Goal: Task Accomplishment & Management: Manage account settings

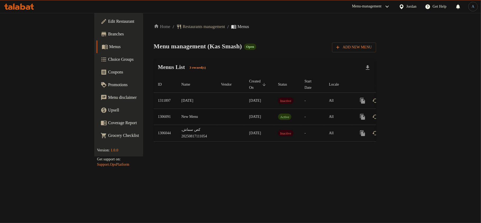
click at [177, 112] on td "New Menu" at bounding box center [197, 117] width 40 height 16
click at [108, 33] on span "Branches" at bounding box center [139, 34] width 62 height 6
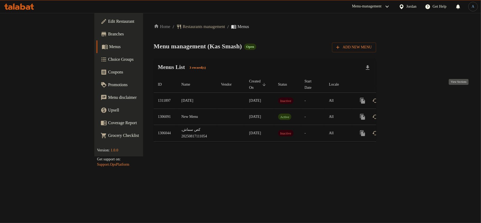
click at [404, 97] on icon "enhanced table" at bounding box center [400, 100] width 6 height 6
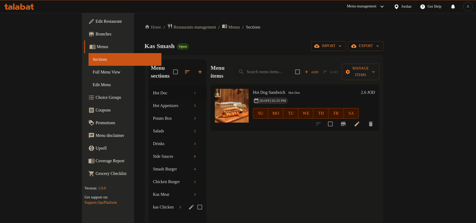
click at [153, 204] on span "kas Chicken" at bounding box center [165, 207] width 24 height 6
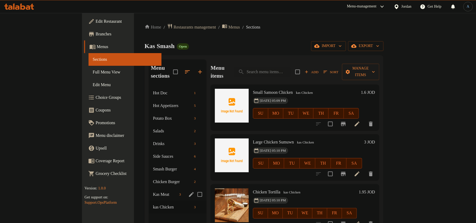
click at [153, 191] on span "Kas Meat" at bounding box center [165, 194] width 24 height 6
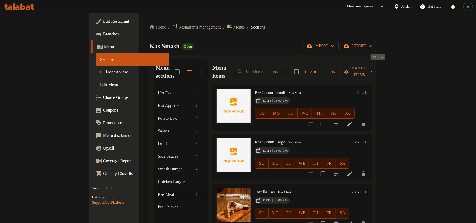
click at [317, 69] on span "Add" at bounding box center [310, 72] width 14 height 6
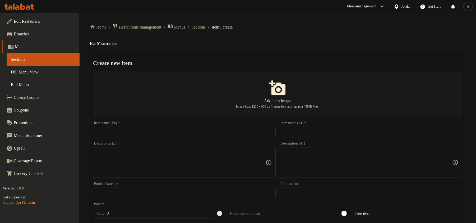
click at [208, 137] on input "text" at bounding box center [184, 132] width 182 height 11
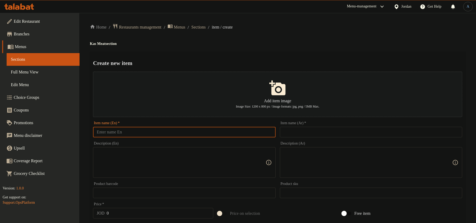
click at [340, 134] on input "text" at bounding box center [371, 132] width 182 height 11
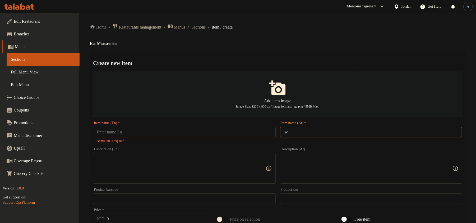
type input ";"
type input "كعكة مقدسية كص"
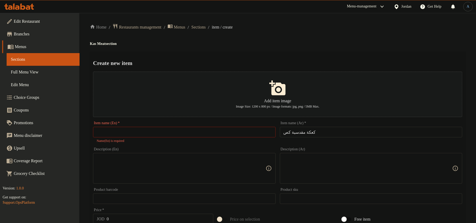
click at [256, 129] on input "text" at bounding box center [184, 132] width 182 height 11
paste input "Jerusalem cake"
click at [256, 45] on h4 "Kas Meat section" at bounding box center [277, 43] width 375 height 5
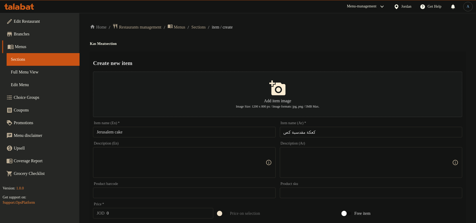
click at [256, 45] on h4 "Kas Meat section" at bounding box center [277, 43] width 375 height 5
click at [265, 48] on div "Home / Restaurants management / Menus / Sections / item / create Kas Meat secti…" at bounding box center [277, 191] width 375 height 336
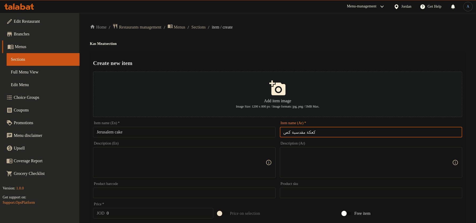
click at [297, 131] on input "كعكة مقدسية كص" at bounding box center [371, 132] width 182 height 11
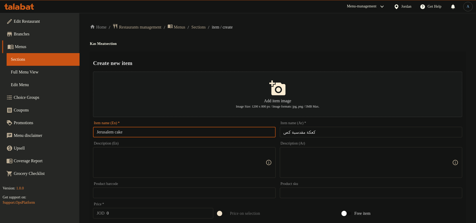
click at [108, 130] on input "Jerusalem cake" at bounding box center [184, 132] width 182 height 11
click at [150, 133] on input "Jerusalem cake" at bounding box center [184, 132] width 182 height 11
click at [107, 132] on input "Jerusalem cake" at bounding box center [184, 132] width 182 height 11
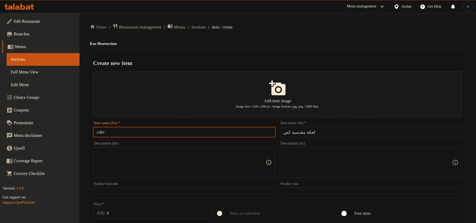
click at [119, 133] on input "cake" at bounding box center [184, 132] width 182 height 11
type input "cake meqdsia KAS"
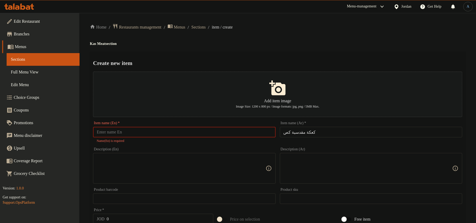
click at [152, 133] on input "text" at bounding box center [184, 132] width 182 height 11
paste input "Cake Meqdsia Kas"
type input "Cake Meqdsia Kas"
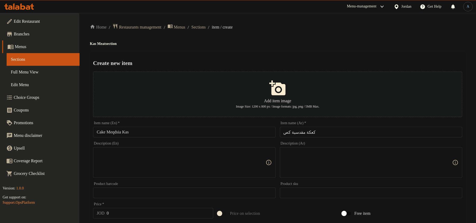
click at [209, 54] on div "Create new item Add item image Image Size: 1200 x 800 px / Image formats: jpg, …" at bounding box center [277, 203] width 375 height 304
click at [138, 132] on input "Cake Meqdsia Kas" at bounding box center [184, 132] width 182 height 11
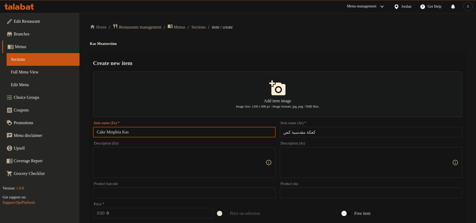
click at [134, 163] on textarea at bounding box center [181, 162] width 168 height 25
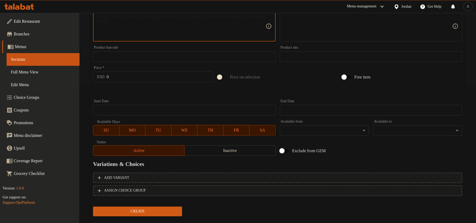
scroll to position [141, 0]
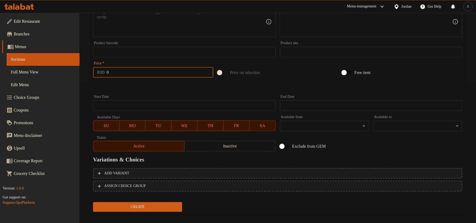
click at [146, 72] on input "0" at bounding box center [160, 72] width 107 height 11
type input "4.55"
click at [130, 82] on div at bounding box center [277, 86] width 373 height 13
click at [241, 143] on span "Inactive" at bounding box center [229, 146] width 87 height 8
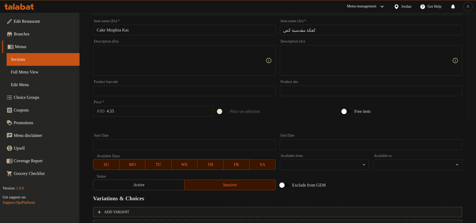
scroll to position [35, 0]
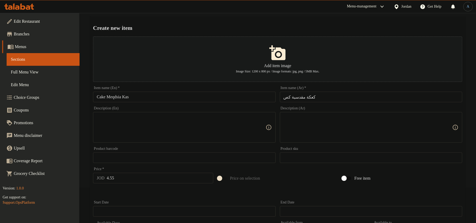
click at [325, 97] on input "كعكة مقدسية كص" at bounding box center [371, 97] width 182 height 11
click at [203, 17] on div "Create new item Add item image Image Size: 1200 x 800 px / Image formats: jpg, …" at bounding box center [277, 168] width 375 height 304
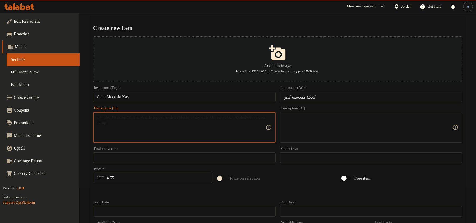
click at [204, 126] on textarea at bounding box center [181, 127] width 168 height 25
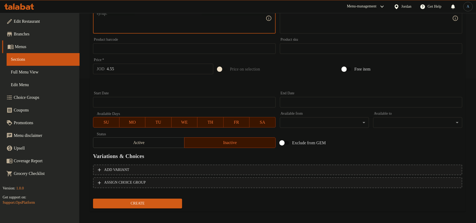
scroll to position [147, 0]
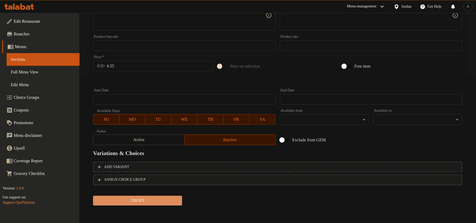
click at [142, 199] on span "Create" at bounding box center [137, 200] width 81 height 7
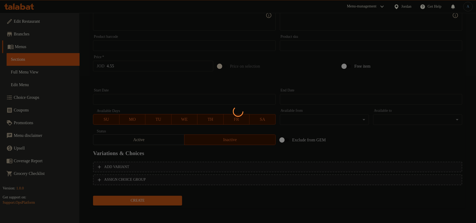
type input "0"
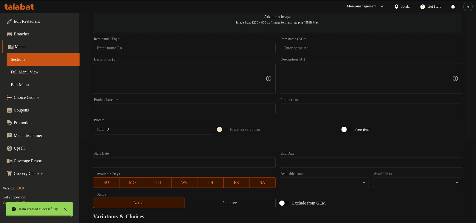
scroll to position [6, 0]
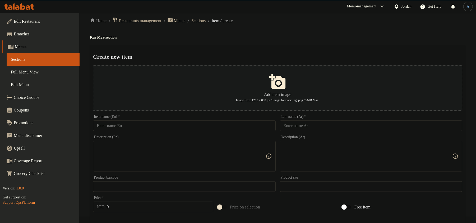
click at [321, 124] on input "text" at bounding box center [371, 125] width 182 height 11
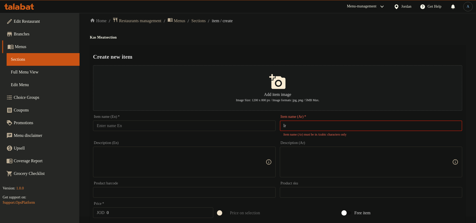
type input "l"
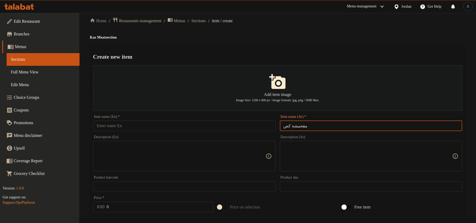
type input "مقحمشة كص"
click at [306, 27] on div "Home / Restaurants management / Menus / Sections / item / create Kas Meat secti…" at bounding box center [277, 185] width 375 height 336
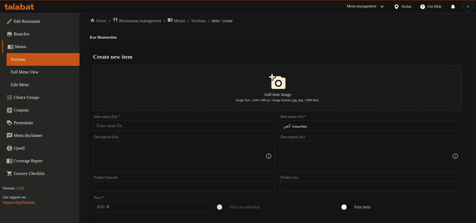
click at [267, 123] on input "text" at bounding box center [184, 125] width 182 height 11
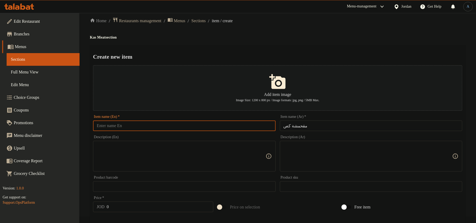
click at [288, 26] on div "Home / Restaurants management / Menus / Sections / item / create Kas Meat secti…" at bounding box center [277, 185] width 375 height 336
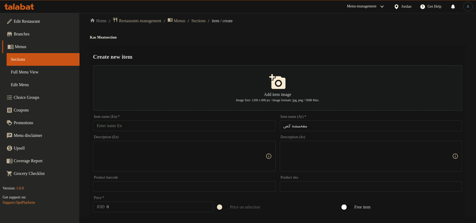
click at [285, 36] on h4 "Kas Meat section" at bounding box center [277, 37] width 375 height 5
click at [251, 128] on input "text" at bounding box center [184, 125] width 182 height 11
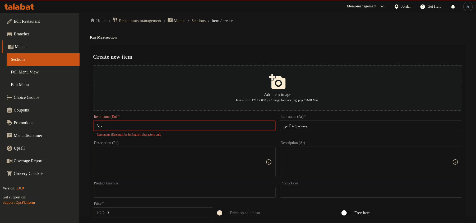
type input "’"
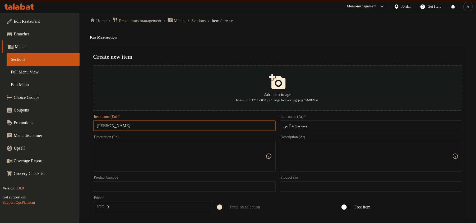
type input "[PERSON_NAME]"
click at [302, 57] on h2 "Create new item" at bounding box center [277, 57] width 369 height 8
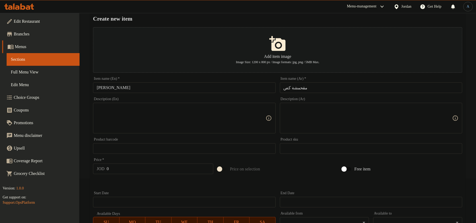
scroll to position [112, 0]
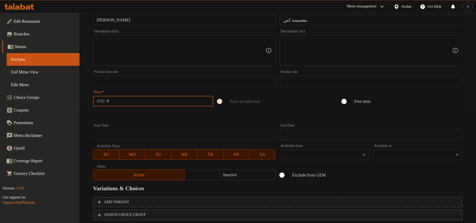
click at [120, 100] on input "0" at bounding box center [160, 101] width 107 height 11
type input "5.200"
click at [331, 25] on input "مقحمشة كص" at bounding box center [371, 20] width 182 height 11
click at [220, 115] on hr at bounding box center [277, 115] width 360 height 0
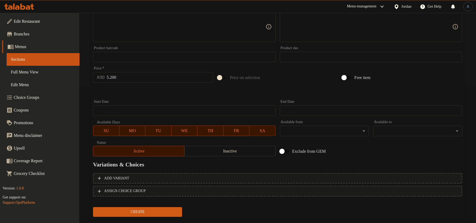
scroll to position [147, 0]
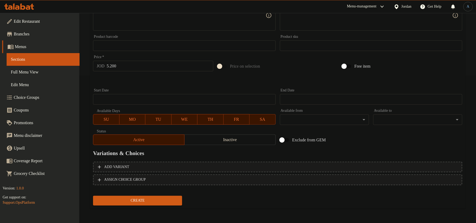
click at [166, 197] on span "Create" at bounding box center [137, 200] width 81 height 7
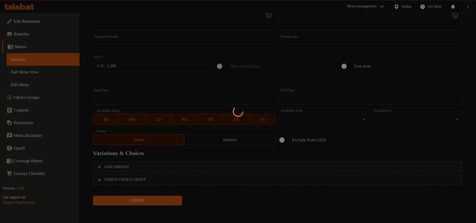
type input "0"
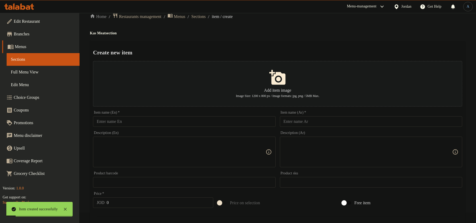
scroll to position [0, 0]
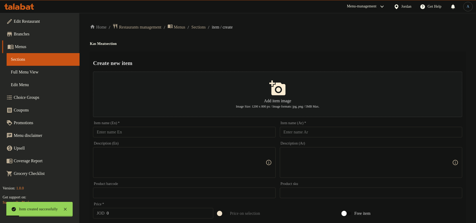
click at [310, 138] on div "Item name (Ar)   * Item name (Ar) *" at bounding box center [370, 129] width 186 height 20
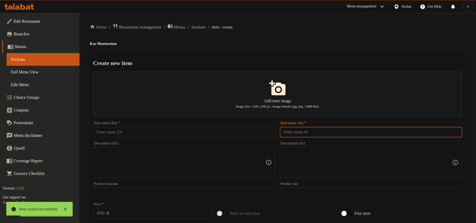
click at [315, 133] on input "text" at bounding box center [371, 132] width 182 height 11
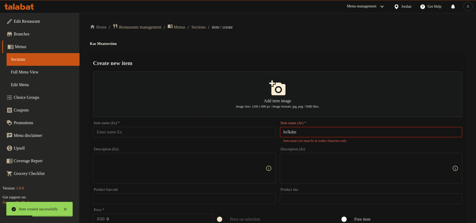
type input "hvlkdm"
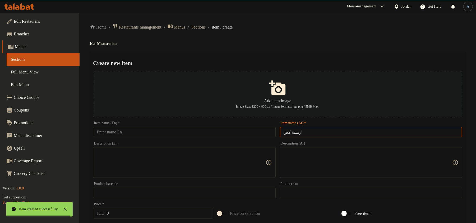
type input "ارمنية كص"
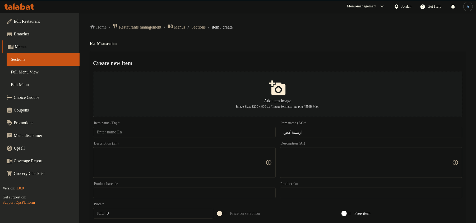
click at [183, 136] on input "text" at bounding box center [184, 132] width 182 height 11
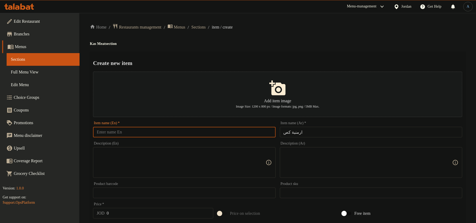
paste input "Armenian Ks"
click at [118, 133] on input "Armenian Ks" at bounding box center [184, 132] width 182 height 11
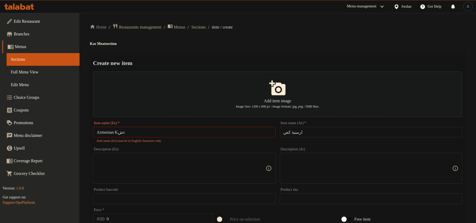
click at [231, 59] on h2 "Create new item" at bounding box center [277, 63] width 369 height 8
click at [122, 134] on input "Armenian Kشs" at bounding box center [184, 132] width 182 height 11
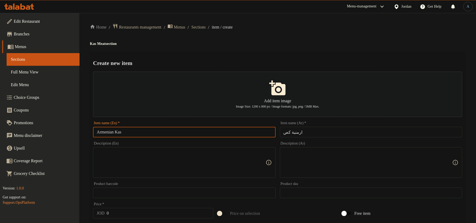
type input "Armenian Kas"
click at [301, 30] on ol "Home / Restaurants management / Menus / Sections / item / create" at bounding box center [277, 26] width 375 height 7
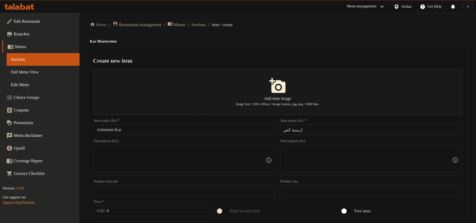
scroll to position [141, 0]
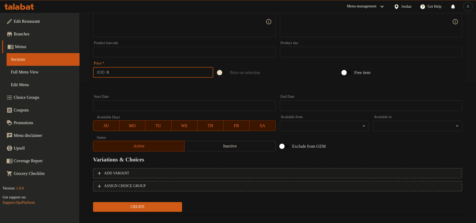
click at [154, 75] on input "0" at bounding box center [160, 72] width 107 height 11
drag, startPoint x: 98, startPoint y: 70, endPoint x: 90, endPoint y: 70, distance: 8.4
click at [90, 70] on div "Create new item Add item image Image Size: 1200 x 800 px / Image formats: jpg, …" at bounding box center [277, 63] width 375 height 304
type input "4"
click at [93, 202] on button "Create" at bounding box center [137, 207] width 89 height 10
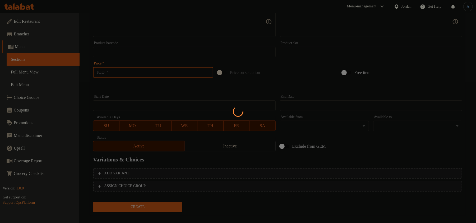
type input "0"
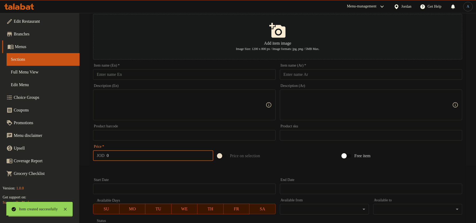
scroll to position [0, 0]
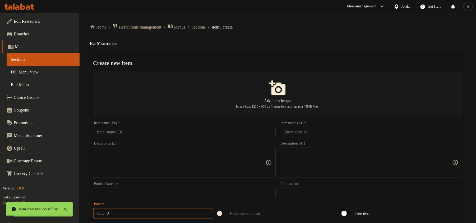
click at [205, 24] on span "Sections" at bounding box center [198, 27] width 14 height 6
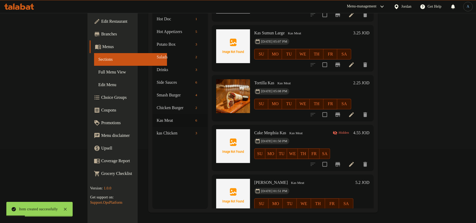
scroll to position [89, 0]
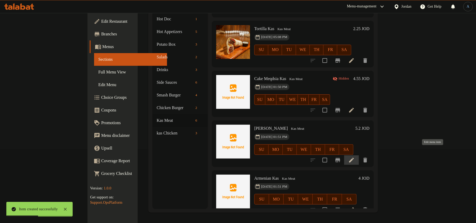
click at [354, 157] on icon at bounding box center [351, 160] width 6 height 6
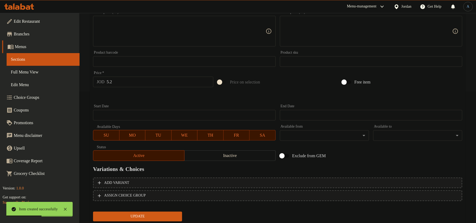
scroll to position [147, 0]
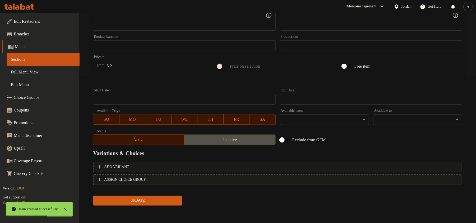
drag, startPoint x: 226, startPoint y: 135, endPoint x: 226, endPoint y: 144, distance: 8.7
click at [226, 135] on button "Inactive" at bounding box center [229, 139] width 91 height 11
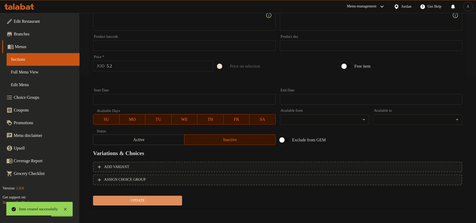
click at [163, 198] on span "Update" at bounding box center [137, 200] width 81 height 7
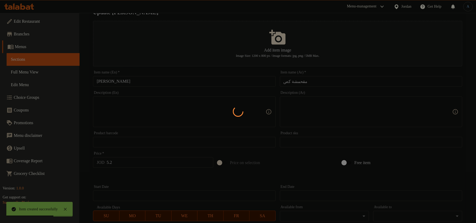
scroll to position [0, 0]
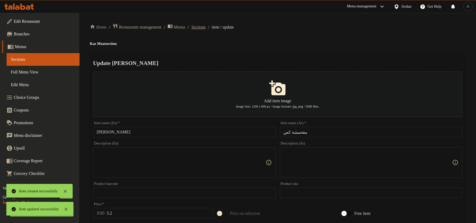
click at [205, 24] on span "Sections" at bounding box center [198, 27] width 14 height 6
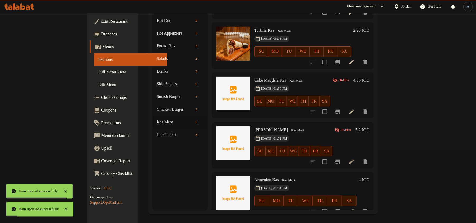
scroll to position [74, 0]
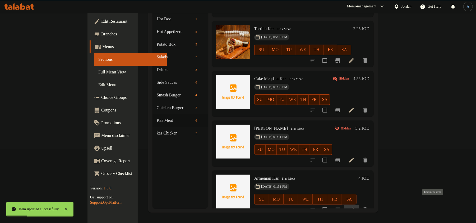
click at [354, 207] on icon at bounding box center [351, 209] width 5 height 5
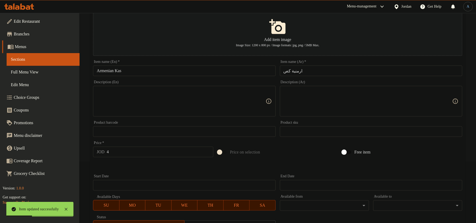
scroll to position [147, 0]
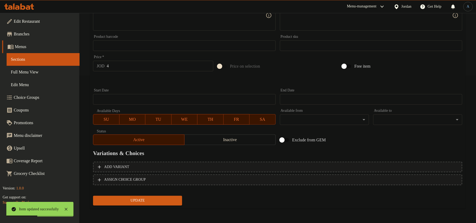
click at [153, 65] on input "4" at bounding box center [160, 66] width 107 height 11
type input "4.550"
click at [93, 196] on button "Update" at bounding box center [137, 201] width 89 height 10
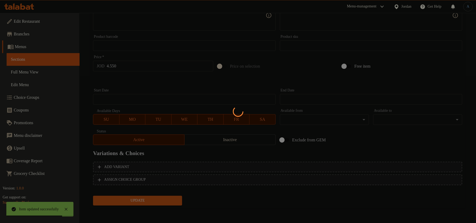
click at [165, 83] on div at bounding box center [238, 111] width 476 height 223
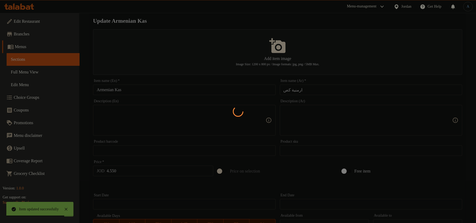
scroll to position [0, 0]
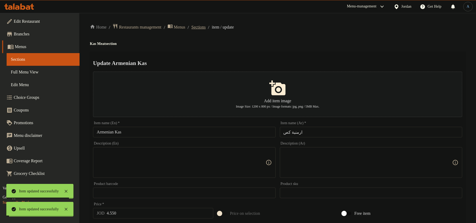
click at [205, 28] on span "Sections" at bounding box center [198, 27] width 14 height 6
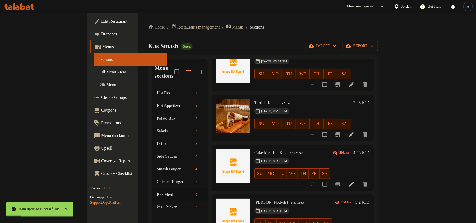
scroll to position [74, 0]
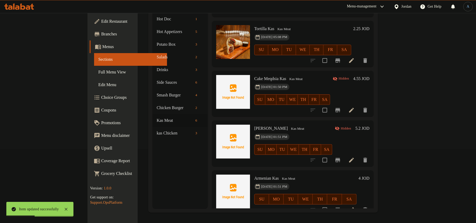
click at [354, 206] on icon at bounding box center [351, 209] width 6 height 6
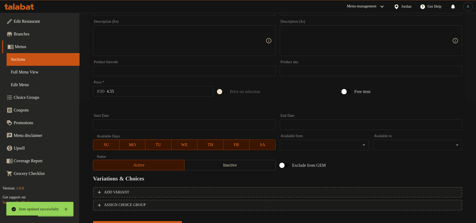
scroll to position [147, 0]
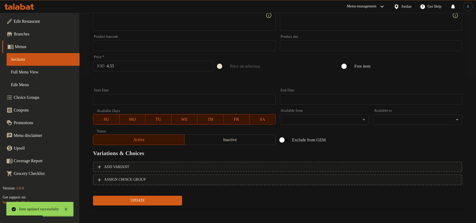
click at [208, 142] on span "Inactive" at bounding box center [229, 140] width 87 height 8
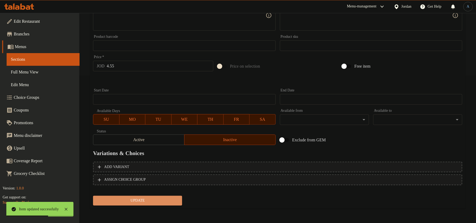
click at [162, 201] on span "Update" at bounding box center [137, 200] width 81 height 7
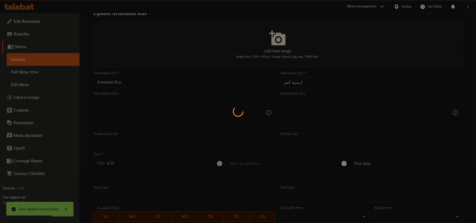
scroll to position [0, 0]
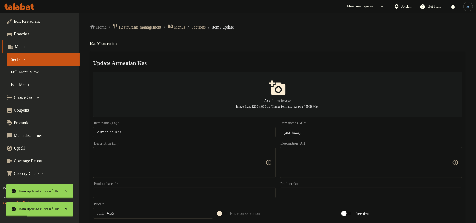
click at [310, 134] on input "ارمنية كص" at bounding box center [371, 132] width 182 height 11
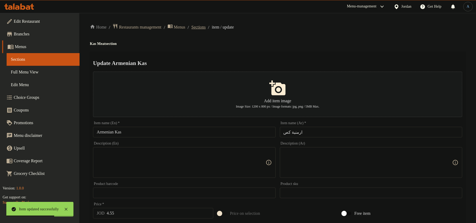
click at [205, 24] on span "Sections" at bounding box center [198, 27] width 14 height 6
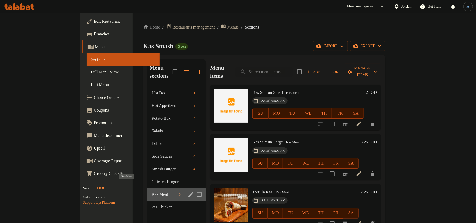
click at [152, 191] on span "Kas Meat" at bounding box center [164, 194] width 25 height 6
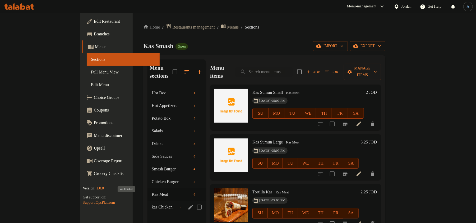
click at [152, 204] on span "kas Chicken" at bounding box center [164, 207] width 25 height 6
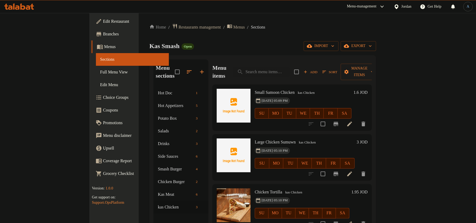
click at [297, 89] on h6 "Small Samoon Chicken kas Chicken" at bounding box center [303, 92] width 97 height 7
click at [317, 69] on span "Add" at bounding box center [310, 72] width 14 height 6
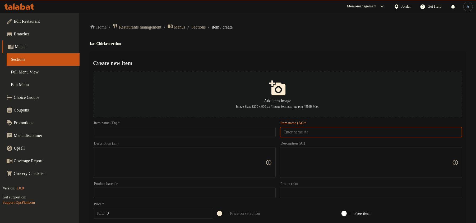
click at [328, 129] on input "text" at bounding box center [371, 132] width 182 height 11
type input "كعكة مقدسية دجاج"
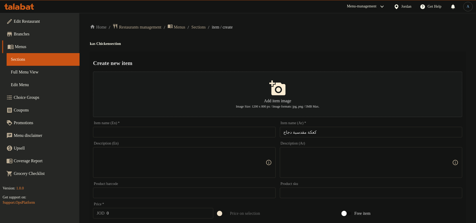
click at [179, 133] on input "text" at bounding box center [184, 132] width 182 height 11
paste input "chicken cake"
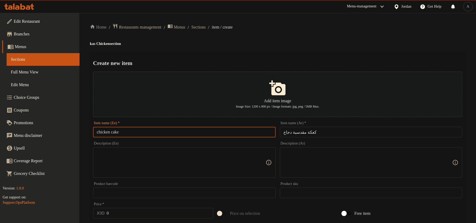
click at [97, 132] on input "chicken cake" at bounding box center [184, 132] width 182 height 11
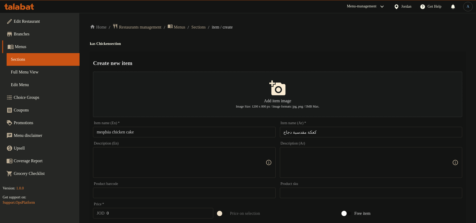
click at [146, 131] on input "meqdsia chicken cake" at bounding box center [184, 132] width 182 height 11
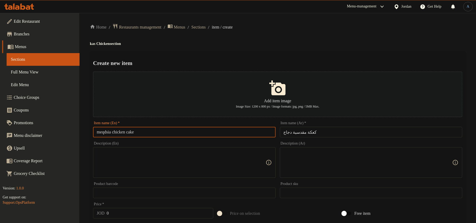
paste input "Meqdsia Chicken C"
type input "Meqdsia Chicken Cake"
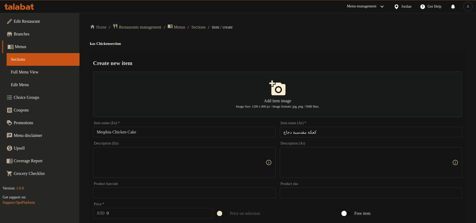
click at [208, 50] on div "Home / Restaurants management / Menus / Sections / item / create kas Chicken se…" at bounding box center [277, 191] width 375 height 336
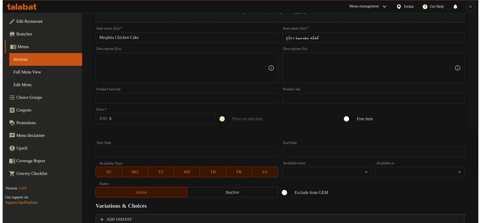
scroll to position [147, 0]
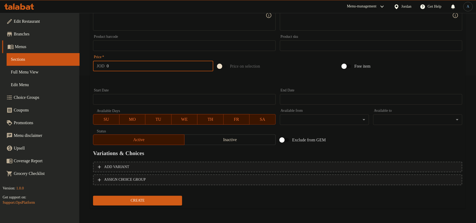
click at [116, 67] on input "0" at bounding box center [160, 66] width 107 height 11
click at [223, 140] on span "Inactive" at bounding box center [229, 140] width 87 height 8
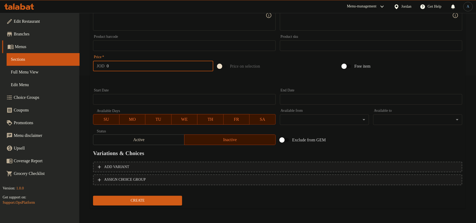
click at [152, 64] on input "0" at bounding box center [160, 66] width 107 height 11
type input "4.250"
click at [93, 196] on button "Create" at bounding box center [137, 201] width 89 height 10
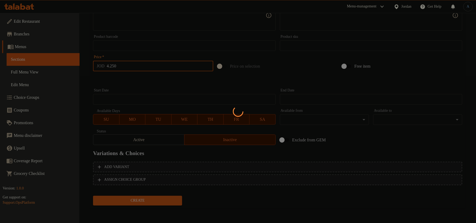
type input "0"
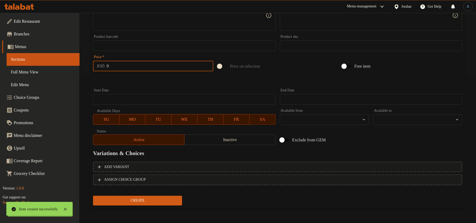
click at [159, 90] on div "Start Date Start Date" at bounding box center [184, 96] width 182 height 16
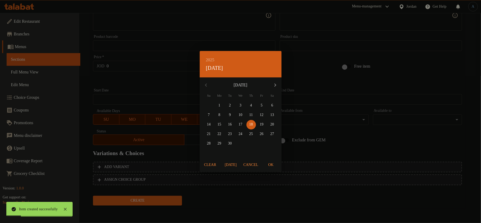
click at [249, 164] on span "Cancel" at bounding box center [250, 165] width 15 height 7
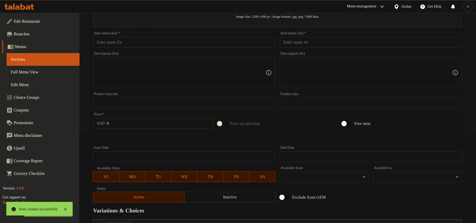
scroll to position [0, 0]
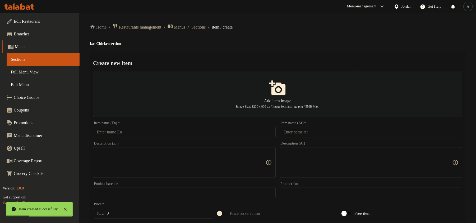
click at [315, 130] on input "text" at bounding box center [371, 132] width 182 height 11
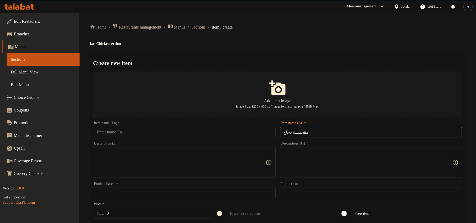
type input "مقحمشة دجاج"
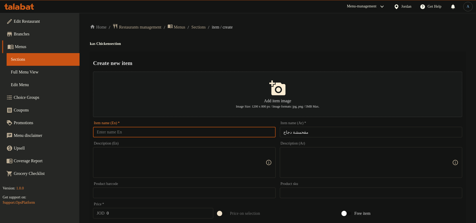
click at [213, 134] on input "text" at bounding box center [184, 132] width 182 height 11
paste input "Chicken"
type input "Chicken Meqhamsha"
drag, startPoint x: 120, startPoint y: 210, endPoint x: 120, endPoint y: 213, distance: 3.0
click at [121, 210] on input "0" at bounding box center [160, 213] width 107 height 11
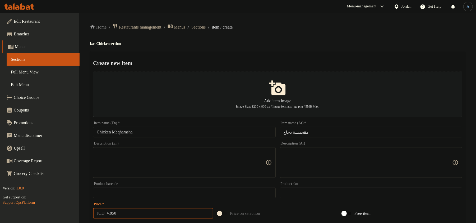
type input "4.850"
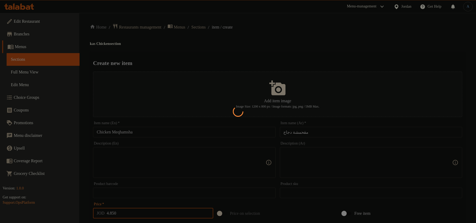
type input "0"
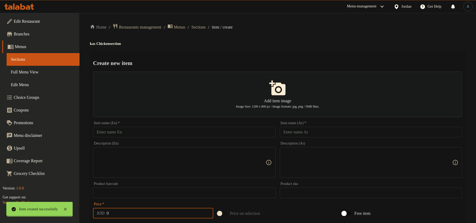
click at [277, 49] on div "Home / Restaurants management / Menus / Sections / item / create kas Chicken se…" at bounding box center [277, 191] width 375 height 336
click at [327, 133] on input "text" at bounding box center [371, 132] width 182 height 11
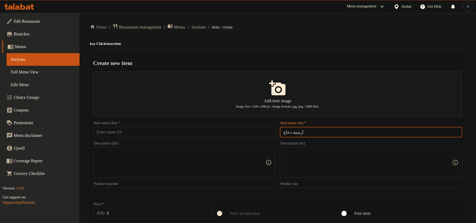
type input "أرمنية دجاج"
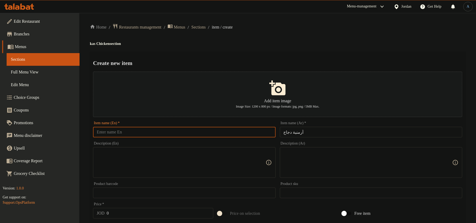
click at [215, 134] on input "text" at bounding box center [184, 132] width 182 height 11
paste input "Armenian chicken"
click at [220, 46] on h4 "kas Chicken section" at bounding box center [277, 43] width 375 height 5
click at [148, 134] on input "Armenian chicken" at bounding box center [184, 132] width 182 height 11
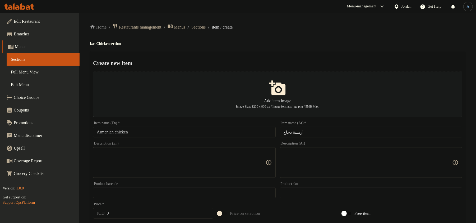
click at [171, 129] on input "Armenian chicken" at bounding box center [184, 132] width 182 height 11
paste input "C"
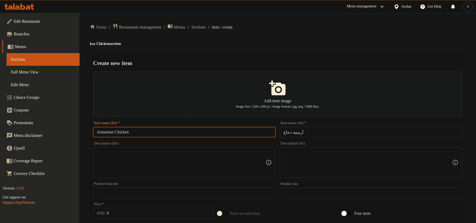
type input "Armenian Chicken"
click at [240, 48] on div "Home / Restaurants management / Menus / Sections / item / create kas Chicken se…" at bounding box center [277, 191] width 375 height 336
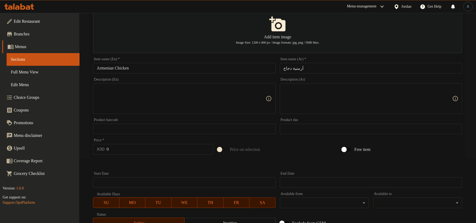
scroll to position [141, 0]
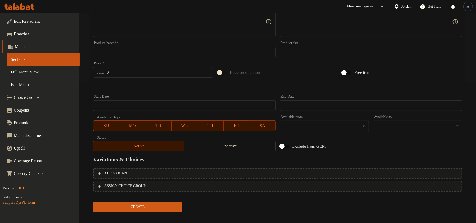
click at [134, 71] on input "0" at bounding box center [160, 72] width 107 height 11
click at [201, 147] on span "Inactive" at bounding box center [229, 146] width 87 height 8
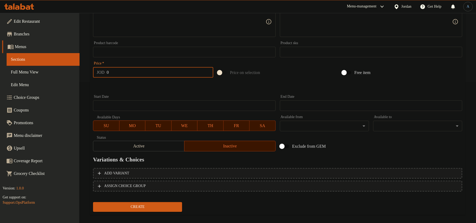
click at [132, 72] on input "0" at bounding box center [160, 72] width 107 height 11
type input "4.250"
click at [93, 202] on button "Create" at bounding box center [137, 207] width 89 height 10
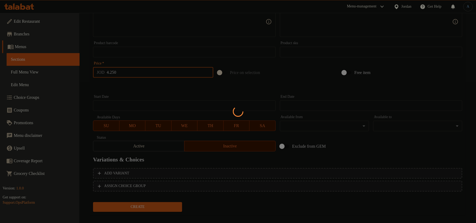
type input "0"
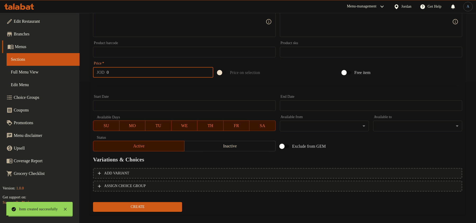
click at [145, 86] on hr at bounding box center [277, 86] width 360 height 0
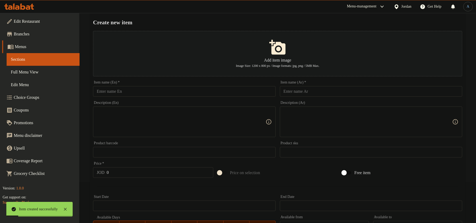
scroll to position [0, 0]
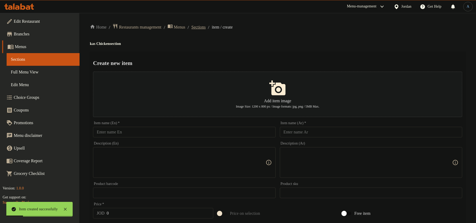
click at [205, 26] on span "Sections" at bounding box center [198, 27] width 14 height 6
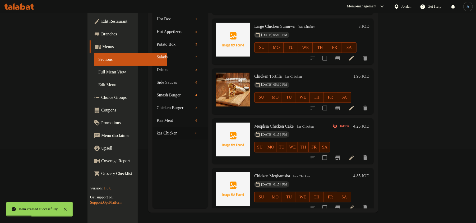
scroll to position [89, 0]
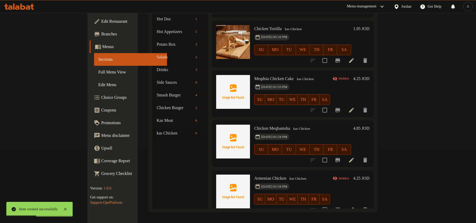
click at [354, 108] on icon at bounding box center [351, 110] width 5 height 5
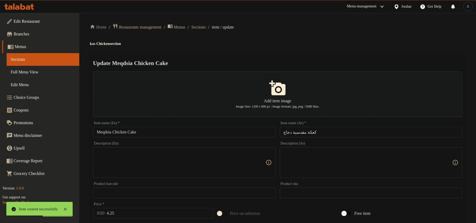
click at [334, 131] on input "كعكة مقدسية دجاج" at bounding box center [371, 132] width 182 height 11
click at [201, 25] on span "Sections" at bounding box center [198, 27] width 14 height 6
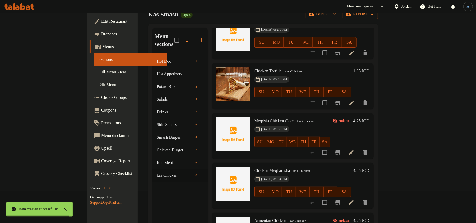
scroll to position [74, 0]
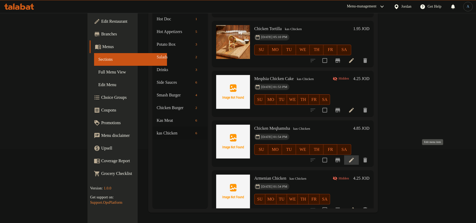
click at [354, 157] on icon at bounding box center [351, 160] width 6 height 6
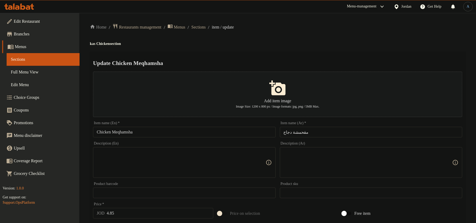
scroll to position [147, 0]
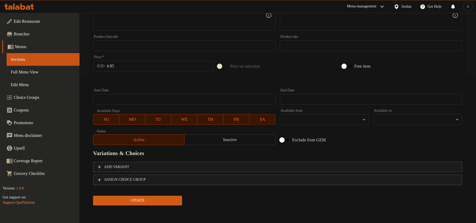
click at [205, 142] on span "Inactive" at bounding box center [229, 140] width 87 height 8
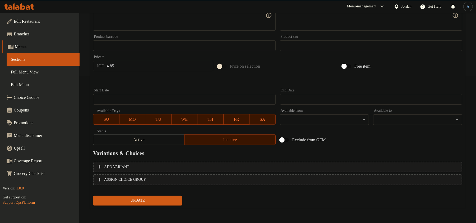
click at [174, 202] on span "Update" at bounding box center [137, 200] width 81 height 7
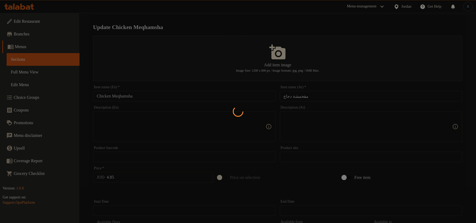
scroll to position [0, 0]
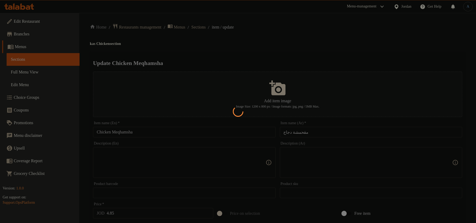
click at [312, 132] on div at bounding box center [238, 111] width 476 height 223
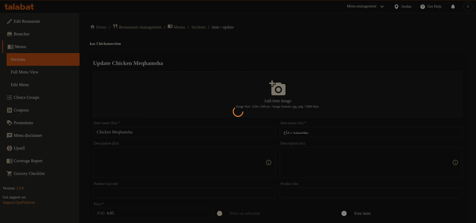
click at [279, 22] on div at bounding box center [238, 111] width 476 height 223
click at [282, 48] on div at bounding box center [238, 111] width 476 height 223
drag, startPoint x: 300, startPoint y: 41, endPoint x: 294, endPoint y: 41, distance: 5.8
click at [300, 41] on div at bounding box center [238, 111] width 476 height 223
click at [199, 29] on div at bounding box center [238, 111] width 476 height 223
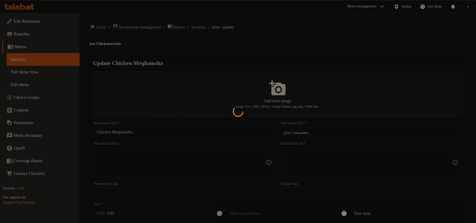
click at [208, 24] on div at bounding box center [238, 111] width 476 height 223
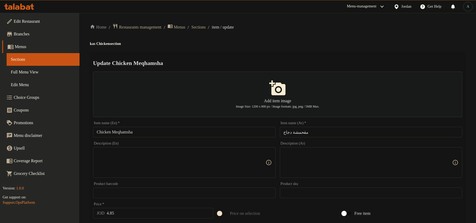
click at [321, 135] on input "مقحمشة دجاج" at bounding box center [371, 132] width 182 height 11
click at [205, 28] on span "Sections" at bounding box center [198, 27] width 14 height 6
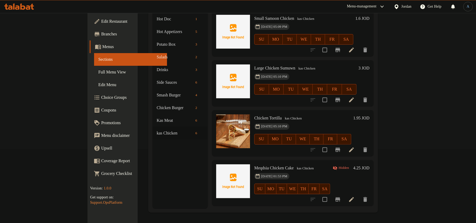
scroll to position [89, 0]
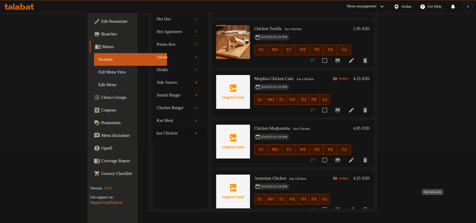
click at [354, 206] on icon at bounding box center [351, 209] width 6 height 6
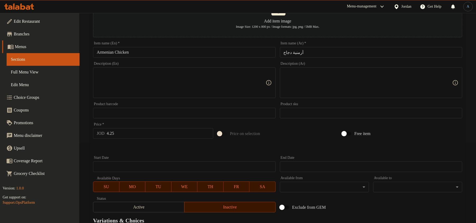
scroll to position [77, 0]
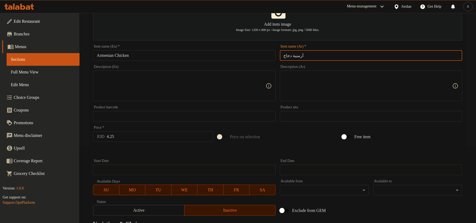
click at [322, 52] on input "أرمنية دجاج" at bounding box center [371, 55] width 182 height 11
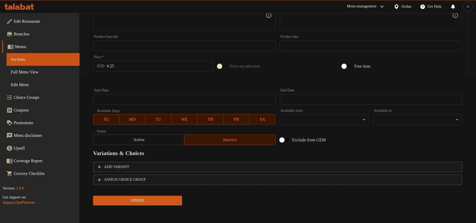
scroll to position [0, 0]
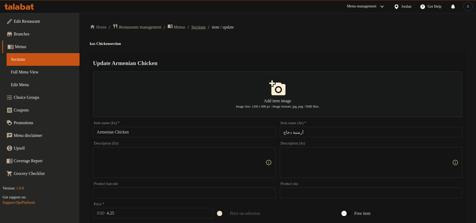
click at [205, 26] on span "Sections" at bounding box center [198, 27] width 14 height 6
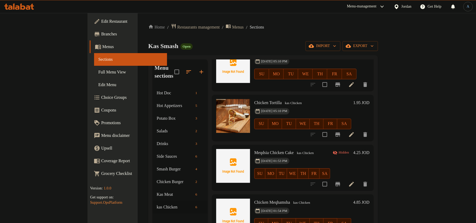
scroll to position [74, 0]
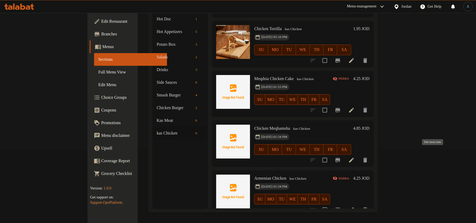
click at [354, 157] on icon at bounding box center [351, 160] width 6 height 6
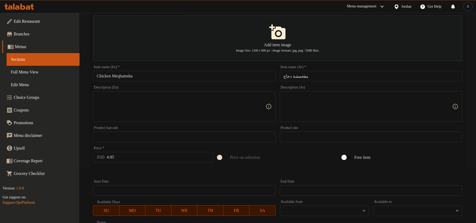
scroll to position [147, 0]
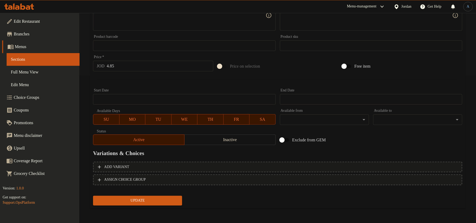
click at [224, 144] on button "Inactive" at bounding box center [229, 139] width 91 height 11
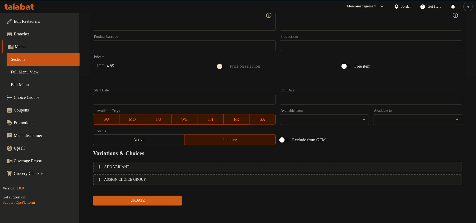
click at [163, 198] on span "Update" at bounding box center [137, 200] width 81 height 7
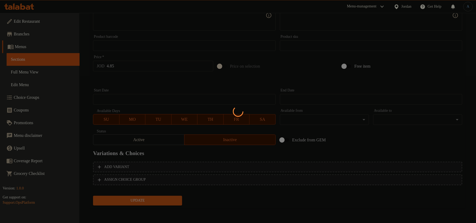
scroll to position [0, 0]
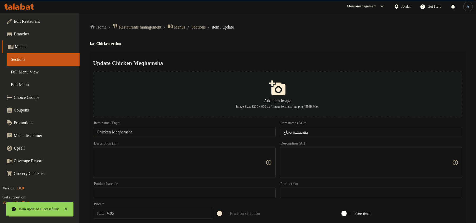
click at [203, 25] on span "Sections" at bounding box center [198, 27] width 14 height 6
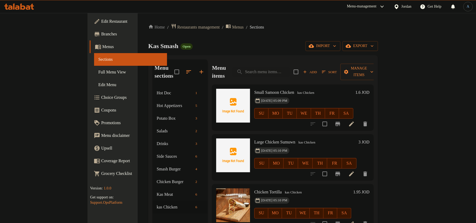
click at [98, 74] on span "Full Menu View" at bounding box center [130, 72] width 64 height 6
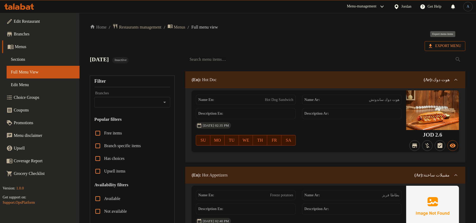
click at [443, 43] on span "Export Menu" at bounding box center [445, 46] width 32 height 7
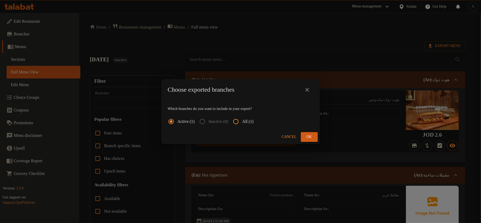
click at [242, 120] on input "All (1)" at bounding box center [235, 121] width 13 height 13
radio input "true"
click at [311, 132] on button "Ok" at bounding box center [309, 137] width 17 height 10
